Goal: Information Seeking & Learning: Learn about a topic

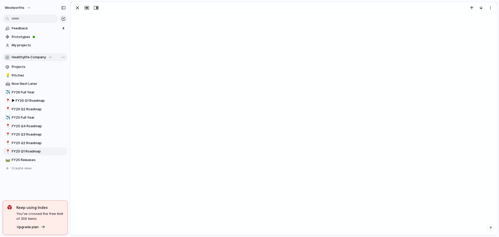
click at [52, 56] on button "🏢 Healthylife Company" at bounding box center [35, 57] width 65 height 8
click at [37, 86] on span "Insights & Analytics" at bounding box center [32, 87] width 32 height 5
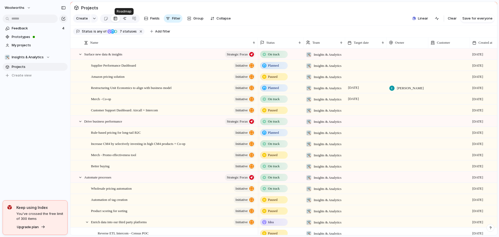
click at [123, 18] on div at bounding box center [125, 18] width 4 height 8
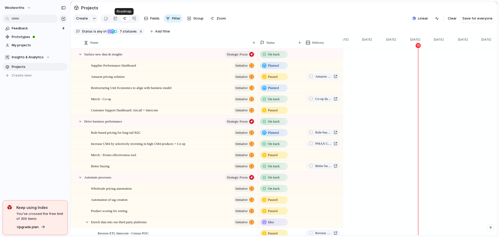
scroll to position [0, 791]
click at [269, 91] on span "Planned" at bounding box center [273, 87] width 11 height 5
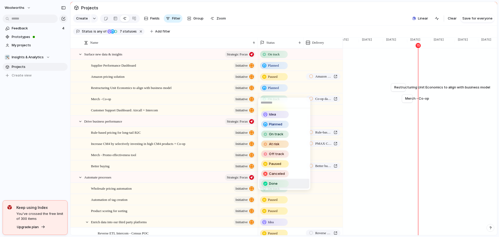
click at [281, 185] on div "Done" at bounding box center [275, 184] width 27 height 6
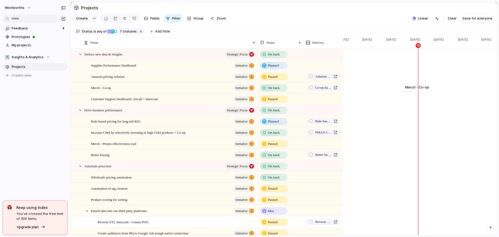
click at [268, 79] on span "Paused" at bounding box center [273, 76] width 10 height 5
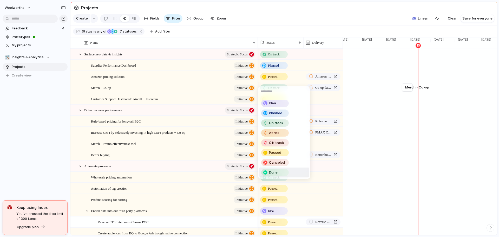
click at [278, 174] on div "Done" at bounding box center [275, 172] width 27 height 6
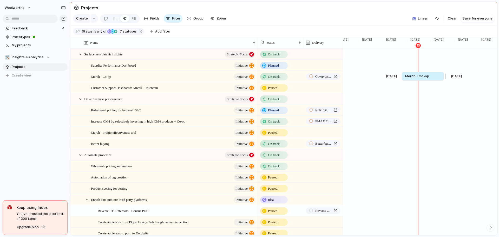
drag, startPoint x: 414, startPoint y: 80, endPoint x: 445, endPoint y: 81, distance: 31.2
click at [445, 80] on div at bounding box center [445, 76] width 6 height 8
drag, startPoint x: 445, startPoint y: 79, endPoint x: 441, endPoint y: 79, distance: 3.1
click at [441, 79] on div at bounding box center [442, 76] width 6 height 8
click at [377, 121] on div "[DATE] Increase CM4 by selectively investing in high CM4 products + Co-op [DATE]" at bounding box center [419, 120] width 1734 height 11
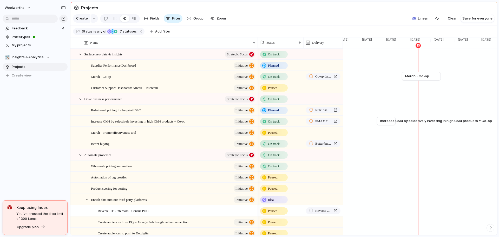
click at [385, 115] on div "Rule-based pricing for long-tail B2C" at bounding box center [419, 109] width 1734 height 11
click at [387, 124] on span "Increase CM4 by selectively investing in high CM4 products + Co-op" at bounding box center [437, 120] width 112 height 5
drag, startPoint x: 384, startPoint y: 125, endPoint x: 390, endPoint y: 125, distance: 6.0
click at [390, 124] on span "Increase CM4 by selectively investing in high CM4 products + Co-op" at bounding box center [443, 120] width 112 height 5
drag, startPoint x: 403, startPoint y: 124, endPoint x: 442, endPoint y: 124, distance: 39.0
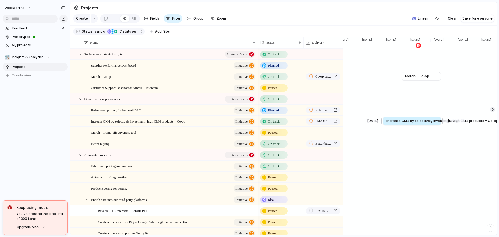
click at [442, 124] on div at bounding box center [442, 121] width 6 height 8
drag, startPoint x: 443, startPoint y: 126, endPoint x: 438, endPoint y: 125, distance: 5.5
click at [438, 125] on div at bounding box center [437, 121] width 6 height 8
click at [492, 112] on div at bounding box center [492, 109] width 5 height 5
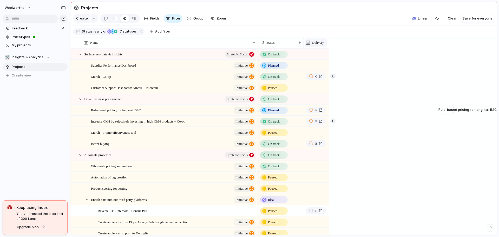
scroll to position [0, 14945]
drag, startPoint x: 342, startPoint y: 48, endPoint x: 305, endPoint y: 47, distance: 37.2
click at [305, 47] on div "Delivery" at bounding box center [315, 42] width 23 height 11
click at [331, 79] on button "button" at bounding box center [330, 76] width 5 height 5
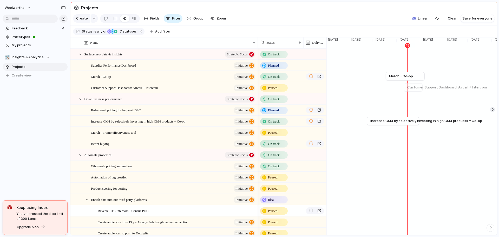
scroll to position [0, 785]
click at [443, 103] on div at bounding box center [443, 98] width 6 height 8
drag, startPoint x: 462, startPoint y: 102, endPoint x: 470, endPoint y: 103, distance: 7.3
click at [470, 103] on div at bounding box center [469, 98] width 6 height 8
click at [457, 101] on span "Drive business performance" at bounding box center [471, 98] width 46 height 5
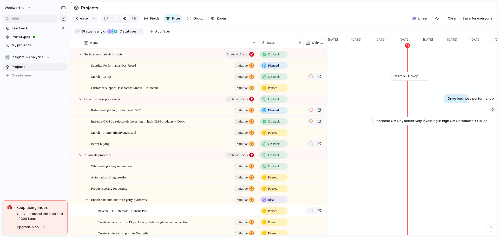
drag, startPoint x: 457, startPoint y: 103, endPoint x: 457, endPoint y: 111, distance: 8.1
drag, startPoint x: 456, startPoint y: 108, endPoint x: 454, endPoint y: 108, distance: 2.6
click at [457, 108] on div "Remove dates" at bounding box center [468, 110] width 29 height 5
drag, startPoint x: 445, startPoint y: 109, endPoint x: 459, endPoint y: 109, distance: 14.1
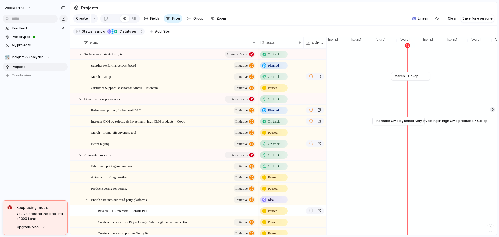
drag, startPoint x: 414, startPoint y: 111, endPoint x: 433, endPoint y: 111, distance: 19.8
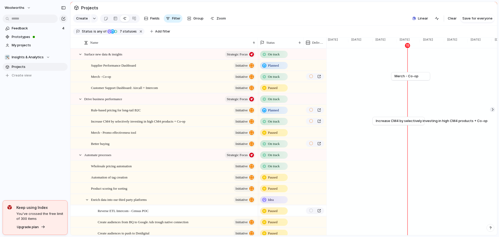
drag, startPoint x: 420, startPoint y: 110, endPoint x: 362, endPoint y: 111, distance: 58.5
click at [171, 115] on div "Rule-based pricing for long-tail B2C initiative" at bounding box center [173, 110] width 165 height 11
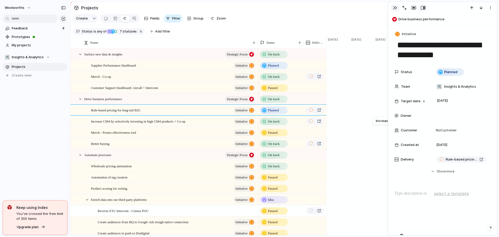
click at [392, 7] on button "button" at bounding box center [395, 7] width 8 height 7
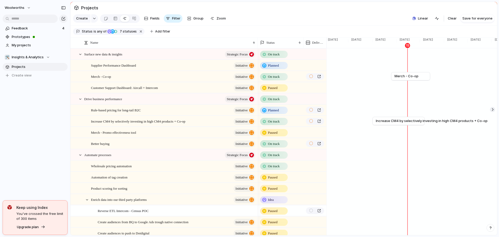
drag, startPoint x: 425, startPoint y: 110, endPoint x: 450, endPoint y: 109, distance: 25.3
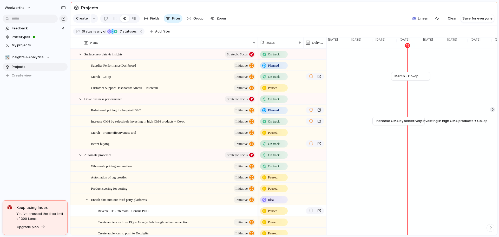
drag, startPoint x: 370, startPoint y: 116, endPoint x: 416, endPoint y: 112, distance: 47.0
drag, startPoint x: 390, startPoint y: 112, endPoint x: 370, endPoint y: 112, distance: 20.6
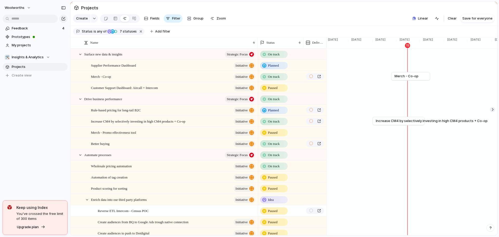
drag, startPoint x: 381, startPoint y: 115, endPoint x: 414, endPoint y: 112, distance: 33.7
click at [492, 112] on div at bounding box center [492, 109] width 5 height 5
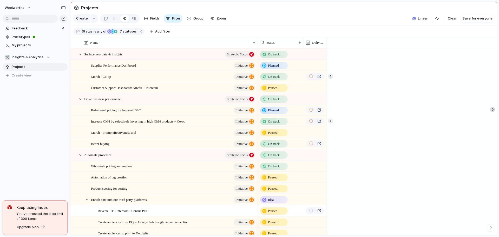
click at [492, 112] on div at bounding box center [492, 109] width 5 height 5
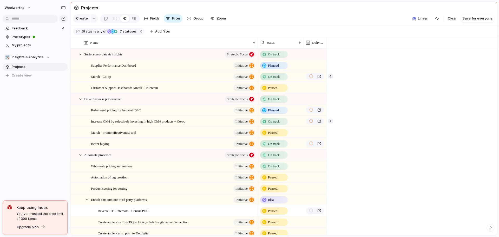
scroll to position [0, 14945]
click at [492, 112] on span "Rule-based pricing for long-tail B2C" at bounding box center [468, 109] width 59 height 5
drag, startPoint x: 438, startPoint y: 115, endPoint x: 319, endPoint y: 111, distance: 118.4
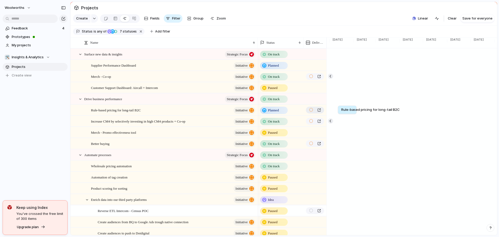
click at [367, 118] on div at bounding box center [366, 120] width 4 height 4
click at [332, 124] on button "button" at bounding box center [330, 120] width 5 height 5
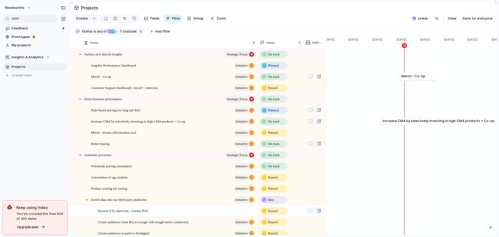
scroll to position [0, 773]
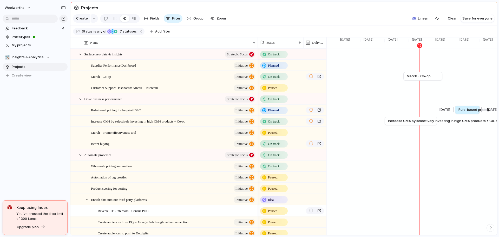
drag, startPoint x: 460, startPoint y: 113, endPoint x: 454, endPoint y: 115, distance: 6.2
click at [454, 114] on div at bounding box center [454, 110] width 6 height 8
click at [455, 114] on div at bounding box center [456, 110] width 6 height 8
click at [455, 113] on div at bounding box center [456, 110] width 6 height 8
drag, startPoint x: 481, startPoint y: 113, endPoint x: 493, endPoint y: 114, distance: 11.2
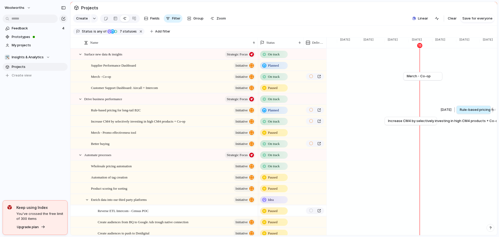
click at [493, 114] on div at bounding box center [492, 110] width 6 height 8
drag, startPoint x: 491, startPoint y: 113, endPoint x: 496, endPoint y: 113, distance: 4.7
click at [496, 113] on div "Press ENTER to sort. Name Status Delivery Surface new data & insights Strategic…" at bounding box center [283, 136] width 427 height 198
drag, startPoint x: 461, startPoint y: 92, endPoint x: 482, endPoint y: 90, distance: 20.4
click at [474, 97] on span "Remove dates" at bounding box center [482, 97] width 23 height 5
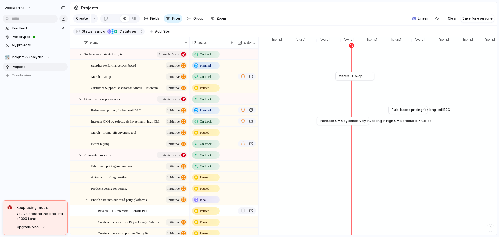
drag, startPoint x: 256, startPoint y: 50, endPoint x: 188, endPoint y: 56, distance: 68.5
drag, startPoint x: 427, startPoint y: 115, endPoint x: 412, endPoint y: 117, distance: 15.8
click at [412, 114] on div at bounding box center [413, 110] width 6 height 8
click at [316, 169] on div at bounding box center [316, 166] width 6 height 8
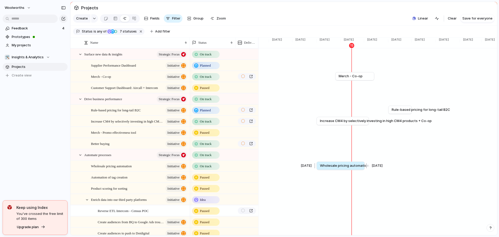
drag, startPoint x: 334, startPoint y: 170, endPoint x: 365, endPoint y: 172, distance: 31.0
click at [365, 170] on div at bounding box center [366, 166] width 6 height 8
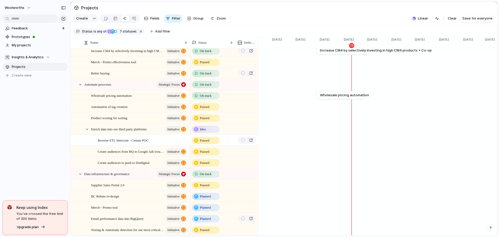
scroll to position [78, 0]
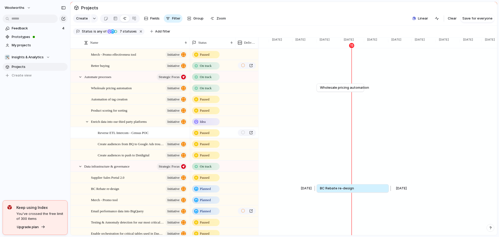
drag, startPoint x: 337, startPoint y: 193, endPoint x: 391, endPoint y: 195, distance: 53.6
click at [391, 192] on div at bounding box center [390, 188] width 6 height 8
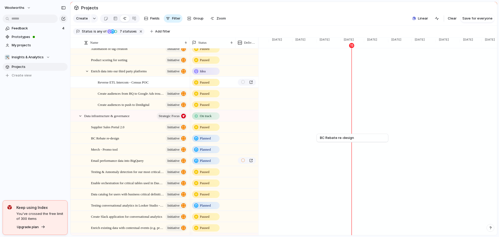
scroll to position [130, 0]
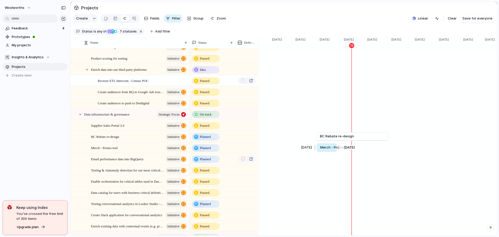
click at [316, 152] on div at bounding box center [316, 147] width 6 height 8
drag, startPoint x: 338, startPoint y: 152, endPoint x: 389, endPoint y: 152, distance: 51.8
click at [389, 152] on div at bounding box center [390, 147] width 6 height 8
click at [391, 140] on div at bounding box center [391, 136] width 6 height 8
click at [390, 152] on div at bounding box center [391, 147] width 6 height 8
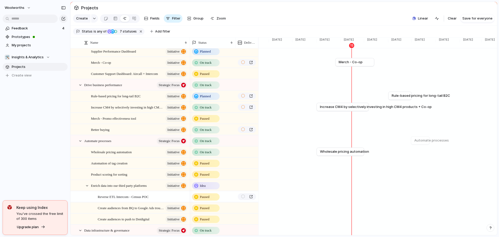
scroll to position [0, 0]
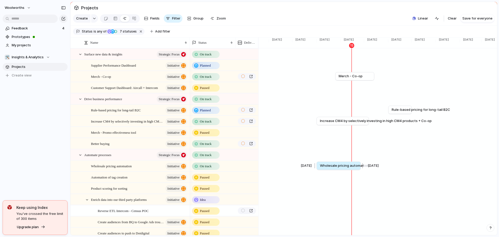
drag, startPoint x: 367, startPoint y: 171, endPoint x: 363, endPoint y: 171, distance: 3.4
click at [363, 170] on div at bounding box center [362, 166] width 6 height 8
drag, startPoint x: 362, startPoint y: 170, endPoint x: 380, endPoint y: 170, distance: 17.2
click at [380, 170] on div at bounding box center [379, 166] width 6 height 8
drag, startPoint x: 412, startPoint y: 115, endPoint x: 416, endPoint y: 115, distance: 4.7
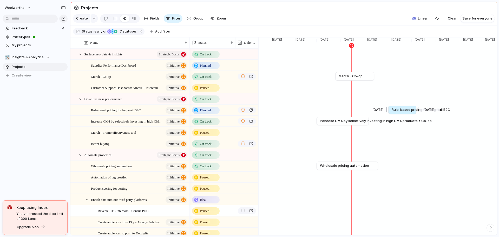
click at [416, 114] on div at bounding box center [418, 110] width 6 height 8
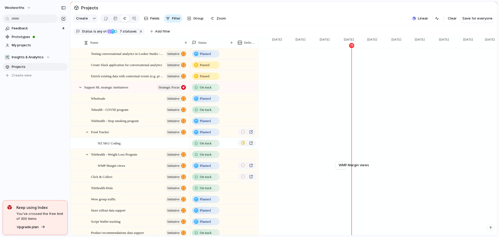
scroll to position [282, 0]
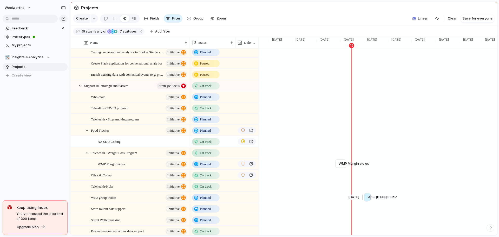
drag, startPoint x: 350, startPoint y: 201, endPoint x: 364, endPoint y: 202, distance: 14.1
click at [364, 201] on div at bounding box center [363, 197] width 6 height 8
drag, startPoint x: 370, startPoint y: 201, endPoint x: 406, endPoint y: 200, distance: 36.7
click at [406, 200] on div at bounding box center [407, 197] width 6 height 8
drag, startPoint x: 404, startPoint y: 202, endPoint x: 383, endPoint y: 203, distance: 21.9
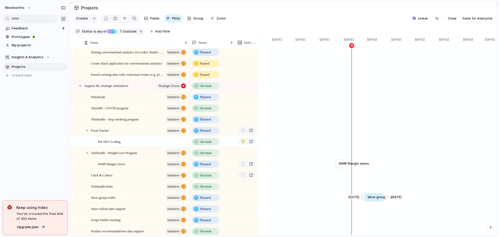
click at [383, 201] on div at bounding box center [385, 197] width 6 height 8
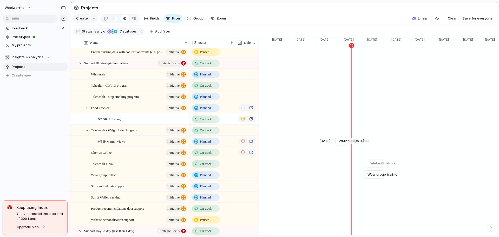
scroll to position [360, 0]
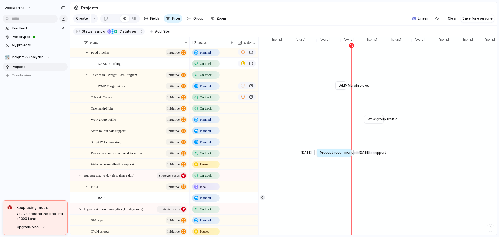
drag, startPoint x: 334, startPoint y: 157, endPoint x: 318, endPoint y: 160, distance: 16.6
click at [318, 157] on div at bounding box center [316, 153] width 6 height 8
drag, startPoint x: 353, startPoint y: 157, endPoint x: 373, endPoint y: 158, distance: 20.1
click at [373, 157] on div at bounding box center [373, 153] width 6 height 8
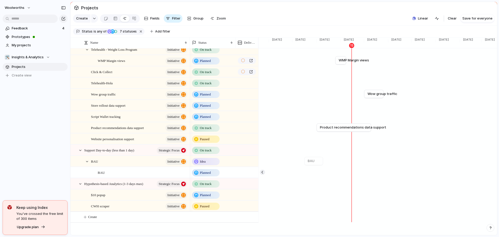
scroll to position [391, 0]
drag, startPoint x: 305, startPoint y: 192, endPoint x: 317, endPoint y: 194, distance: 12.1
click at [317, 194] on div at bounding box center [316, 194] width 6 height 8
drag, startPoint x: 324, startPoint y: 192, endPoint x: 357, endPoint y: 194, distance: 33.1
click at [357, 194] on div at bounding box center [358, 194] width 6 height 8
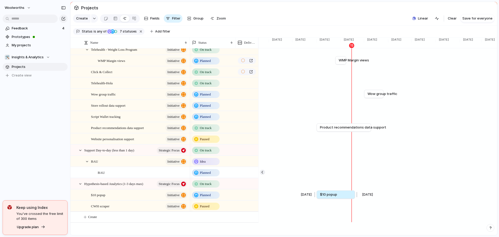
click at [355, 193] on div at bounding box center [356, 194] width 6 height 8
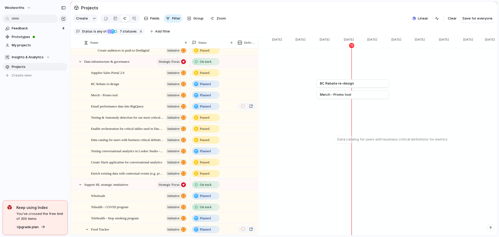
scroll to position [0, 0]
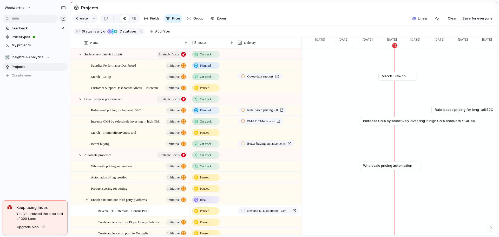
drag, startPoint x: 258, startPoint y: 45, endPoint x: 301, endPoint y: 45, distance: 43.2
click at [301, 45] on div at bounding box center [301, 42] width 3 height 11
drag, startPoint x: 410, startPoint y: 67, endPoint x: 498, endPoint y: 91, distance: 91.2
click at [407, 68] on div at bounding box center [407, 65] width 6 height 8
drag, startPoint x: 409, startPoint y: 68, endPoint x: 413, endPoint y: 67, distance: 4.5
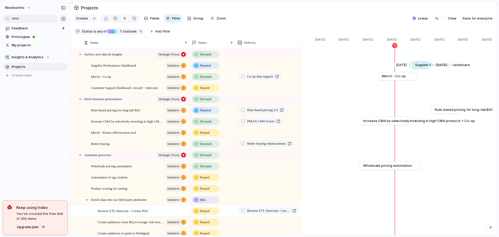
click at [413, 67] on div at bounding box center [411, 65] width 6 height 8
drag, startPoint x: 438, startPoint y: 68, endPoint x: 489, endPoint y: 74, distance: 51.3
click at [447, 69] on div at bounding box center [447, 65] width 6 height 8
drag, startPoint x: 447, startPoint y: 68, endPoint x: 437, endPoint y: 69, distance: 9.9
click at [437, 69] on div at bounding box center [438, 65] width 6 height 8
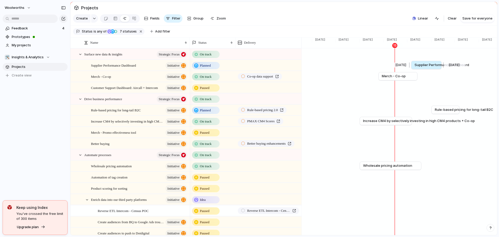
drag, startPoint x: 436, startPoint y: 69, endPoint x: 441, endPoint y: 68, distance: 5.5
click at [441, 68] on div at bounding box center [443, 65] width 6 height 8
click at [114, 68] on span "Supplier Performance Dashboard" at bounding box center [113, 65] width 45 height 6
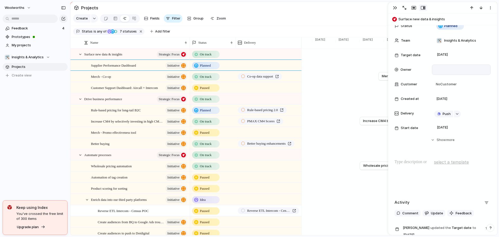
scroll to position [52, 0]
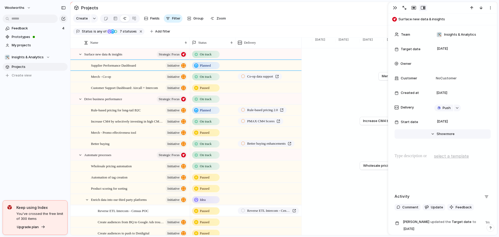
click at [434, 133] on button "Hide Show more" at bounding box center [443, 133] width 96 height 9
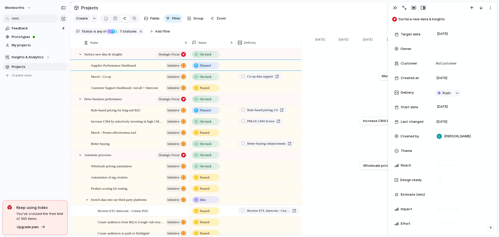
scroll to position [130, 0]
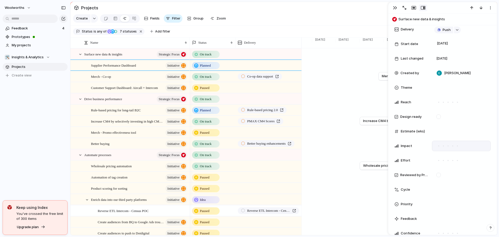
click at [446, 147] on div at bounding box center [448, 146] width 5 height 5
drag, startPoint x: 457, startPoint y: 146, endPoint x: 473, endPoint y: 146, distance: 16.9
click at [473, 146] on div at bounding box center [461, 146] width 59 height 10
click at [458, 145] on div at bounding box center [458, 146] width 3 height 3
click at [444, 146] on div at bounding box center [443, 146] width 3 height 3
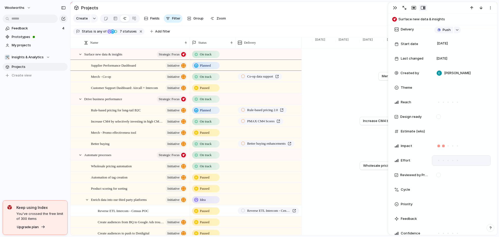
click at [444, 162] on div at bounding box center [443, 160] width 5 height 5
click at [107, 82] on div "Merch - Co-op initiative" at bounding box center [139, 76] width 97 height 11
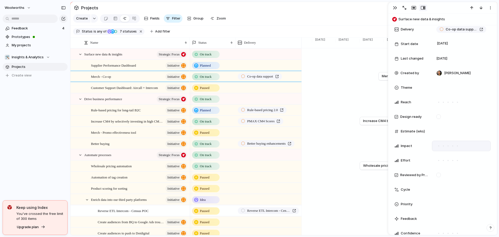
click at [445, 147] on div at bounding box center [443, 146] width 5 height 5
click at [446, 146] on div at bounding box center [448, 146] width 5 height 5
click at [454, 147] on div at bounding box center [453, 146] width 3 height 3
click at [454, 161] on div at bounding box center [453, 160] width 5 height 5
click at [459, 160] on div at bounding box center [457, 160] width 5 height 5
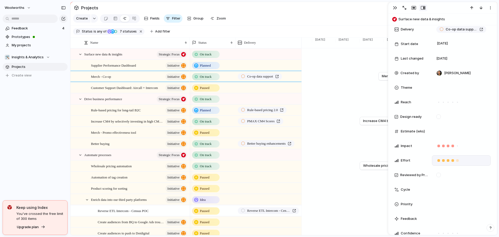
click at [453, 161] on div at bounding box center [453, 160] width 3 height 3
click at [448, 145] on div at bounding box center [448, 146] width 3 height 3
click at [120, 113] on span "Rule-based pricing for long-tail B2C" at bounding box center [116, 110] width 50 height 6
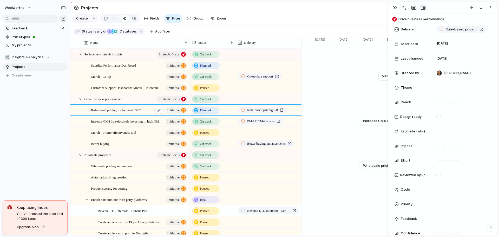
scroll to position [130, 0]
click at [459, 146] on div at bounding box center [457, 146] width 5 height 5
click at [455, 161] on div at bounding box center [457, 160] width 5 height 5
click at [458, 161] on div at bounding box center [458, 160] width 3 height 3
click at [130, 124] on span "Increase CM4 by selectively investing in high CM4 products + Co-op" at bounding box center [122, 121] width 62 height 6
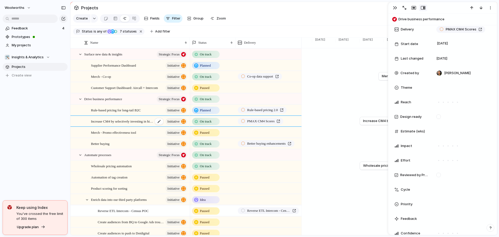
scroll to position [150, 0]
click at [454, 147] on div at bounding box center [453, 146] width 5 height 5
click at [442, 160] on div at bounding box center [443, 160] width 5 height 5
click at [447, 161] on div at bounding box center [448, 160] width 5 height 5
click at [125, 147] on div "Better buying initiative" at bounding box center [139, 143] width 97 height 11
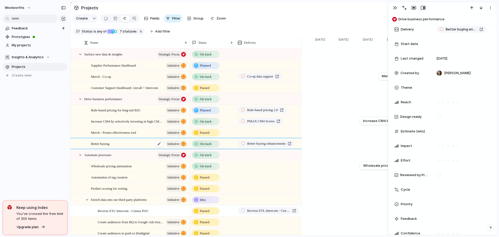
scroll to position [120, 0]
click at [457, 146] on div at bounding box center [457, 146] width 5 height 5
click at [459, 162] on div at bounding box center [457, 160] width 5 height 5
click at [121, 169] on span "Wholesale pricing automation" at bounding box center [111, 166] width 41 height 6
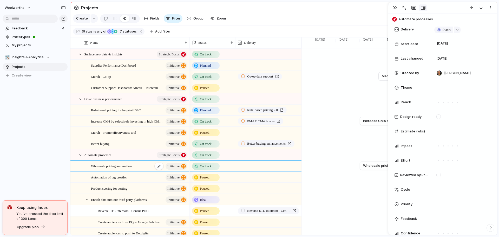
scroll to position [130, 0]
click at [449, 145] on div at bounding box center [448, 146] width 5 height 5
click at [455, 161] on div at bounding box center [453, 160] width 5 height 5
click at [394, 9] on div "button" at bounding box center [395, 8] width 4 height 4
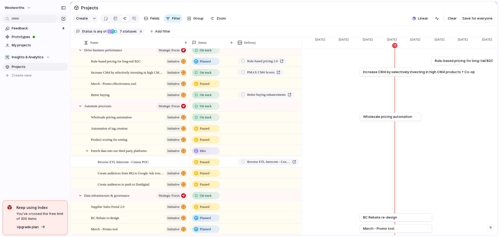
scroll to position [104, 0]
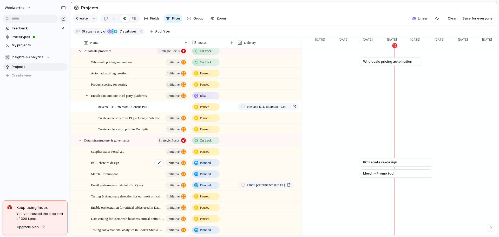
click at [123, 168] on div "BC Rebate re-design initiative" at bounding box center [139, 162] width 97 height 11
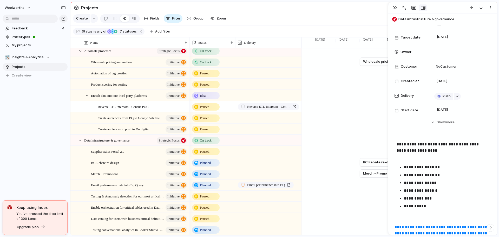
scroll to position [52, 0]
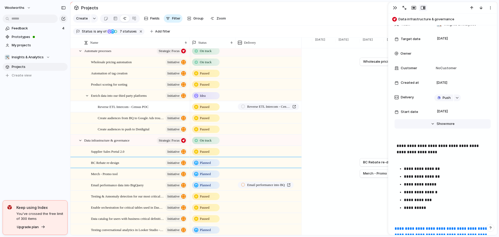
click at [438, 121] on span "Show" at bounding box center [441, 123] width 9 height 5
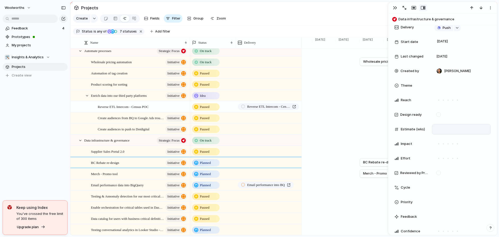
scroll to position [130, 0]
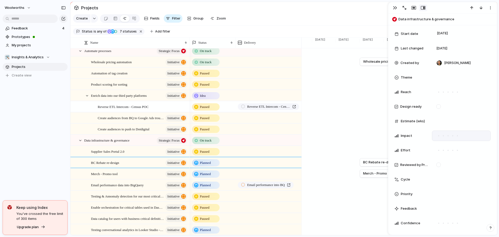
click at [454, 136] on div at bounding box center [453, 135] width 5 height 5
click at [453, 152] on div at bounding box center [453, 150] width 5 height 5
click at [116, 177] on span "Merch - Promo tool" at bounding box center [104, 174] width 27 height 6
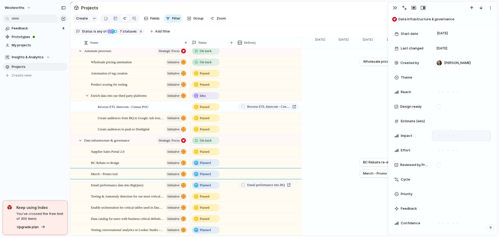
click at [447, 135] on div at bounding box center [448, 135] width 5 height 5
click at [455, 136] on div at bounding box center [453, 135] width 5 height 5
click at [453, 151] on div at bounding box center [453, 150] width 1 height 1
click at [127, 188] on span "Email performance data into BigQuery" at bounding box center [117, 185] width 53 height 6
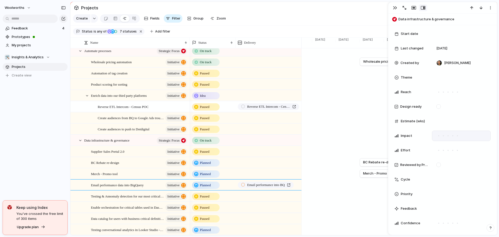
click at [444, 135] on div at bounding box center [443, 135] width 5 height 5
click at [453, 149] on div at bounding box center [453, 150] width 5 height 5
click at [442, 151] on div at bounding box center [443, 150] width 5 height 5
click at [394, 8] on div "button" at bounding box center [395, 8] width 4 height 4
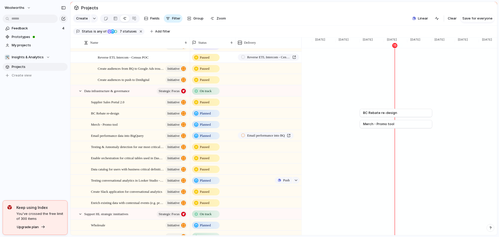
scroll to position [182, 0]
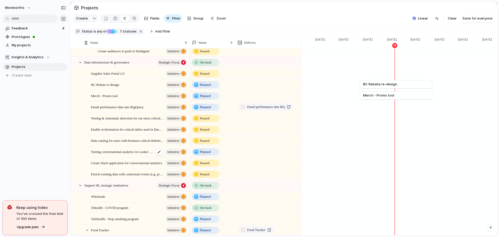
click at [134, 155] on span "Testing conversational analytics in Looker Studio - Create Agent" at bounding box center [122, 152] width 62 height 6
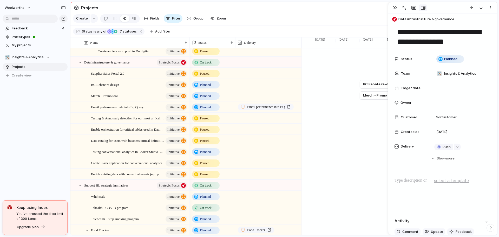
scroll to position [52, 0]
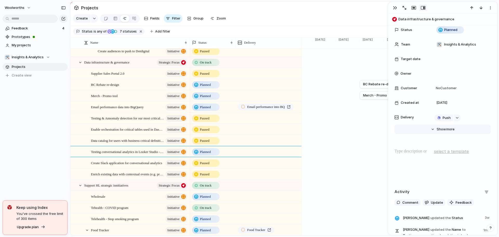
click at [434, 133] on button "Hide Show more" at bounding box center [443, 129] width 96 height 9
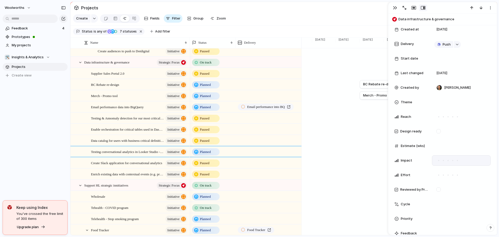
scroll to position [130, 0]
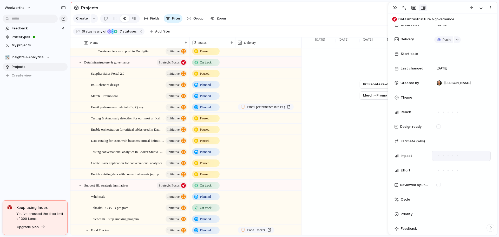
click at [439, 156] on div at bounding box center [439, 155] width 1 height 1
click at [439, 167] on div at bounding box center [461, 170] width 59 height 10
click at [440, 171] on div at bounding box center [439, 170] width 5 height 5
click at [118, 202] on div "Wholesale initiative" at bounding box center [139, 196] width 97 height 11
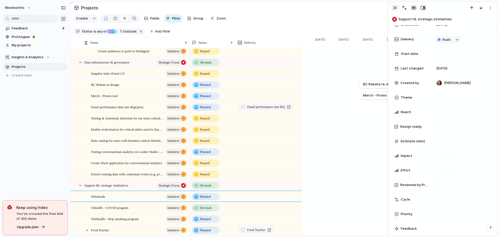
click at [395, 6] on div "button" at bounding box center [395, 8] width 4 height 4
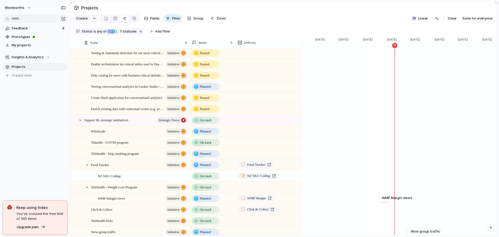
scroll to position [312, 0]
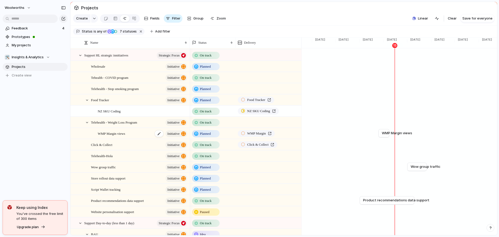
click at [125, 136] on span "WMP Margin views" at bounding box center [111, 133] width 27 height 6
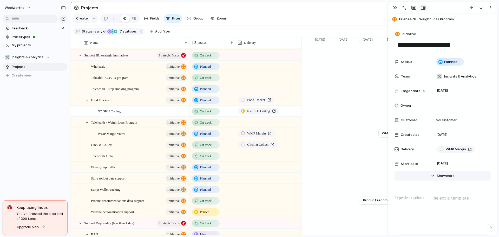
click at [441, 173] on span "Show" at bounding box center [441, 175] width 9 height 5
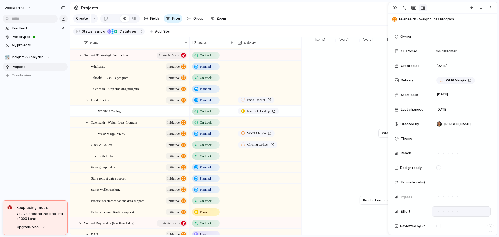
scroll to position [78, 0]
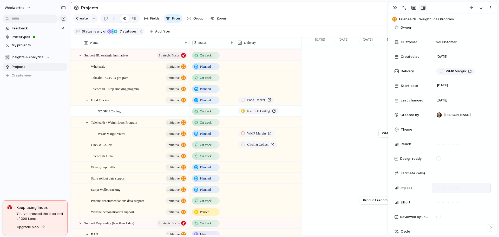
click at [436, 192] on div at bounding box center [461, 188] width 59 height 10
click at [438, 188] on div at bounding box center [439, 187] width 5 height 5
click at [451, 201] on div at bounding box center [453, 202] width 5 height 5
click at [448, 203] on div at bounding box center [448, 202] width 3 height 3
click at [121, 150] on div "Click & Collect initiative" at bounding box center [139, 144] width 97 height 11
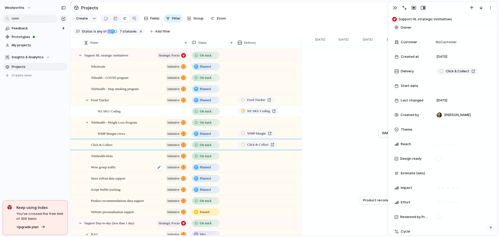
click at [128, 171] on div "Wow group traffic initiative" at bounding box center [139, 167] width 97 height 11
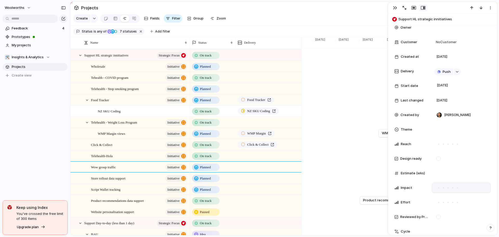
click at [454, 188] on div at bounding box center [453, 187] width 5 height 5
click at [458, 189] on div at bounding box center [457, 187] width 5 height 5
click at [444, 203] on div at bounding box center [443, 202] width 5 height 5
click at [119, 181] on span "Store rollout data support" at bounding box center [108, 178] width 35 height 6
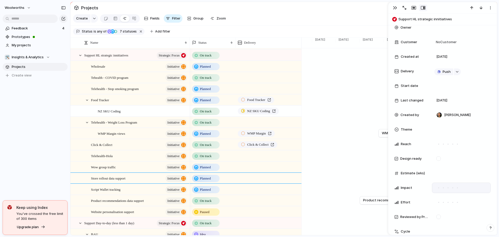
click at [445, 188] on div at bounding box center [443, 187] width 5 height 5
click at [448, 203] on div at bounding box center [448, 202] width 5 height 5
click at [457, 203] on div at bounding box center [458, 202] width 3 height 3
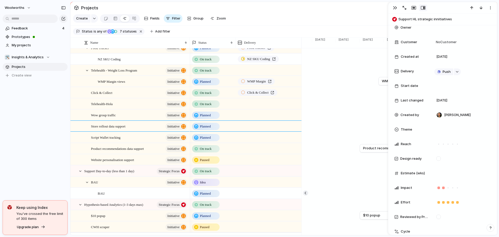
scroll to position [390, 0]
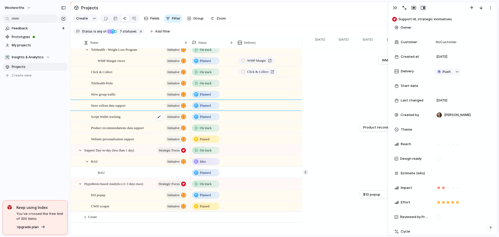
click at [115, 117] on span "Script Wallet tracking" at bounding box center [106, 116] width 30 height 6
click at [440, 188] on div at bounding box center [439, 187] width 5 height 5
click at [441, 186] on div at bounding box center [439, 187] width 5 height 5
click at [443, 189] on div at bounding box center [443, 188] width 3 height 3
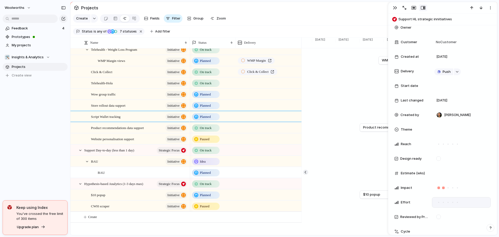
click at [444, 203] on div at bounding box center [443, 202] width 5 height 5
click at [116, 128] on span "Product recommendations data support" at bounding box center [117, 128] width 53 height 6
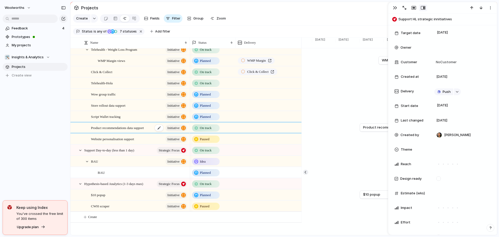
scroll to position [98, 0]
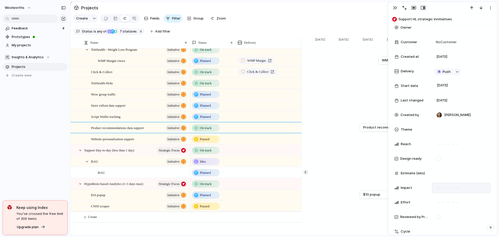
click at [452, 188] on div at bounding box center [453, 187] width 5 height 5
click at [443, 203] on div at bounding box center [443, 202] width 5 height 5
click at [447, 204] on div at bounding box center [448, 202] width 5 height 5
click at [445, 202] on div at bounding box center [443, 202] width 3 height 3
click at [106, 138] on span "Website personalisation support" at bounding box center [112, 139] width 43 height 6
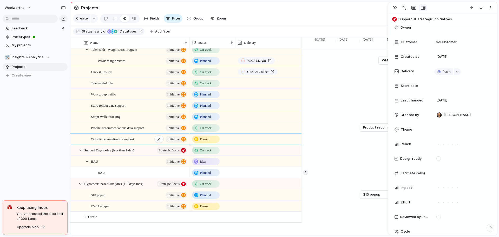
scroll to position [88, 0]
click at [395, 9] on div "button" at bounding box center [395, 8] width 4 height 4
